Goal: Task Accomplishment & Management: Manage account settings

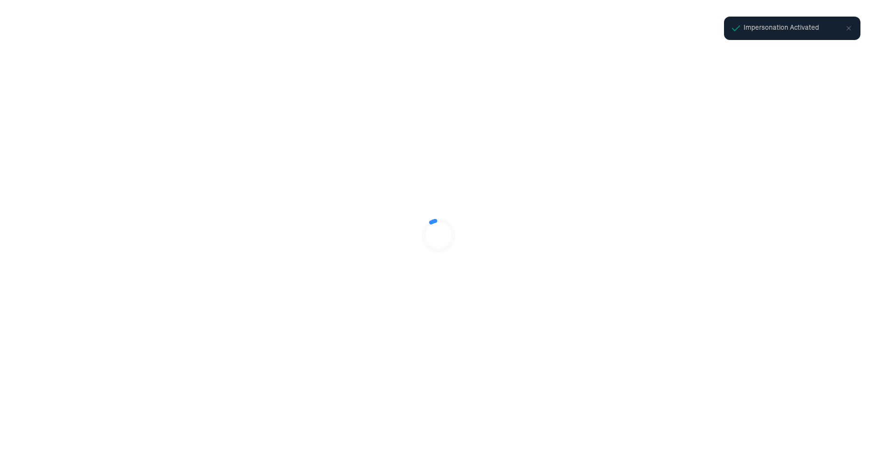
click at [418, 228] on icon at bounding box center [438, 235] width 49 height 49
